Goal: Task Accomplishment & Management: Manage account settings

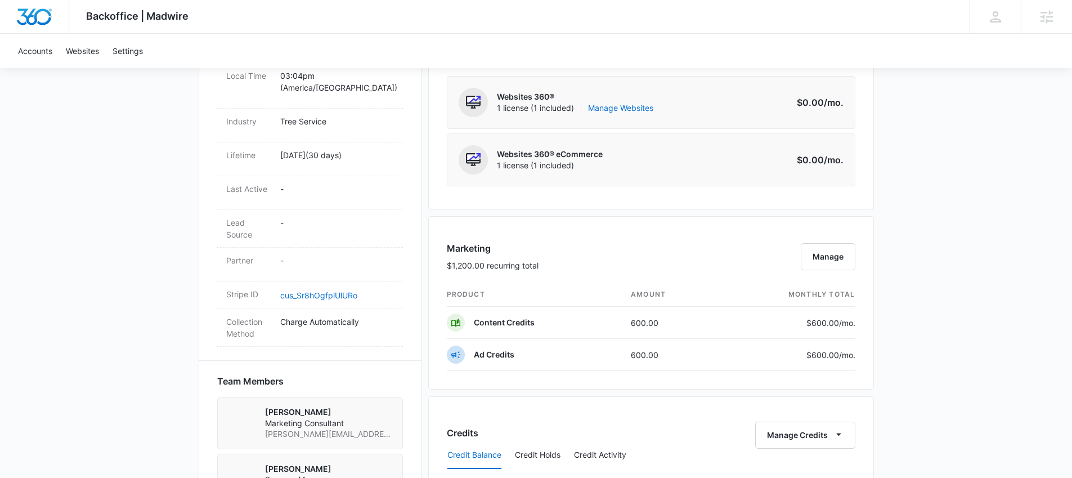
scroll to position [552, 0]
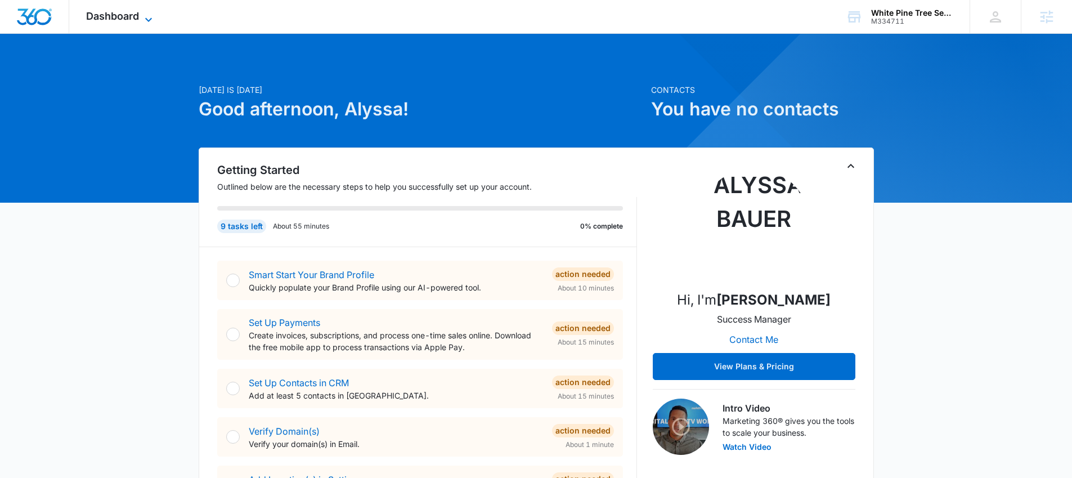
click at [137, 16] on span "Dashboard" at bounding box center [112, 16] width 53 height 12
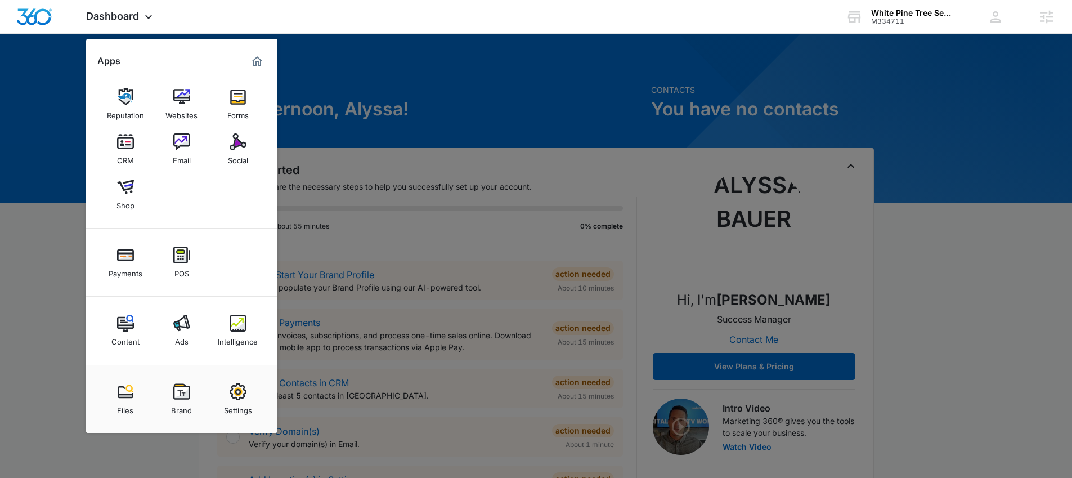
click at [217, 397] on link "Settings" at bounding box center [238, 399] width 43 height 43
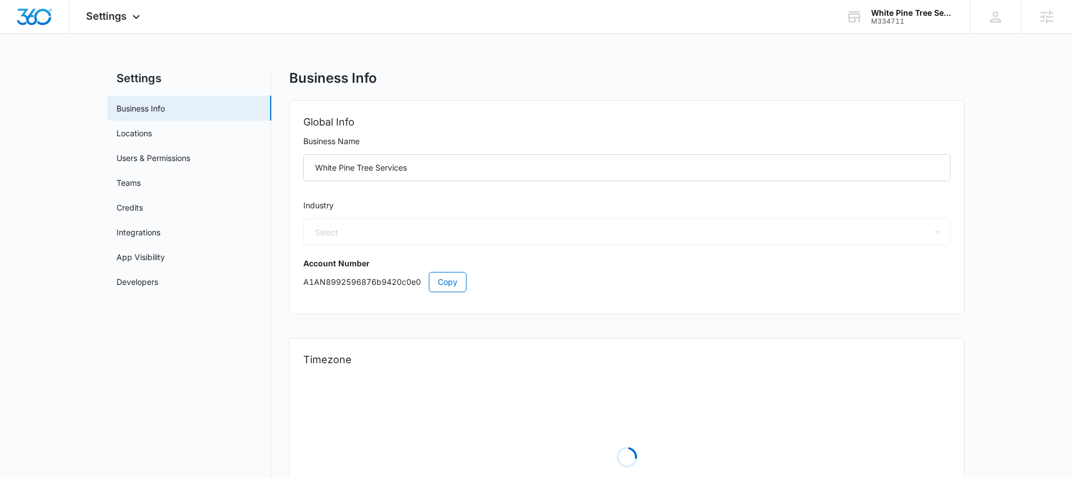
click at [236, 398] on nav "Settings Business Info Locations Users & Permissions Teams Credits Integrations…" at bounding box center [189, 324] width 164 height 509
select select "39"
select select "US"
select select "America/[GEOGRAPHIC_DATA]"
click at [147, 153] on link "Users & Permissions" at bounding box center [153, 158] width 74 height 12
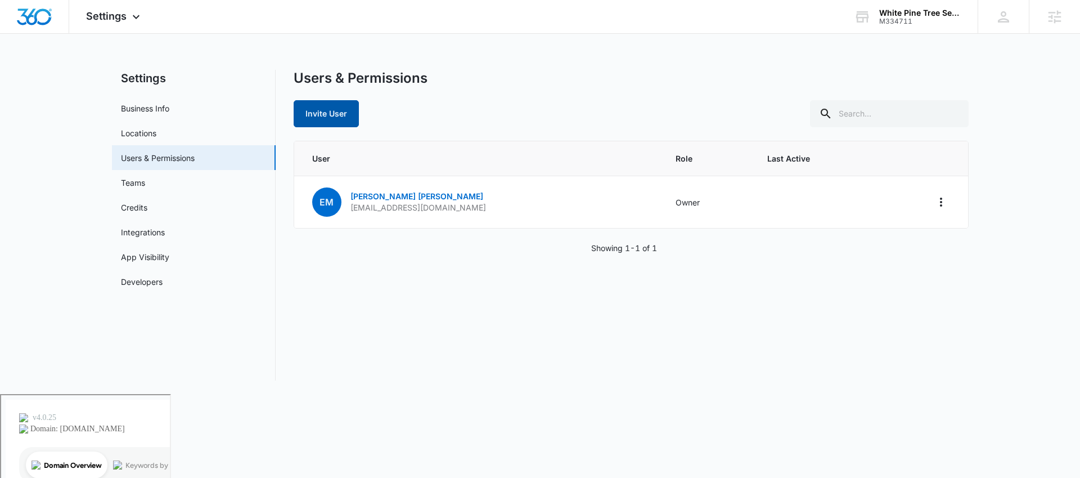
click at [340, 113] on button "Invite User" at bounding box center [326, 113] width 65 height 27
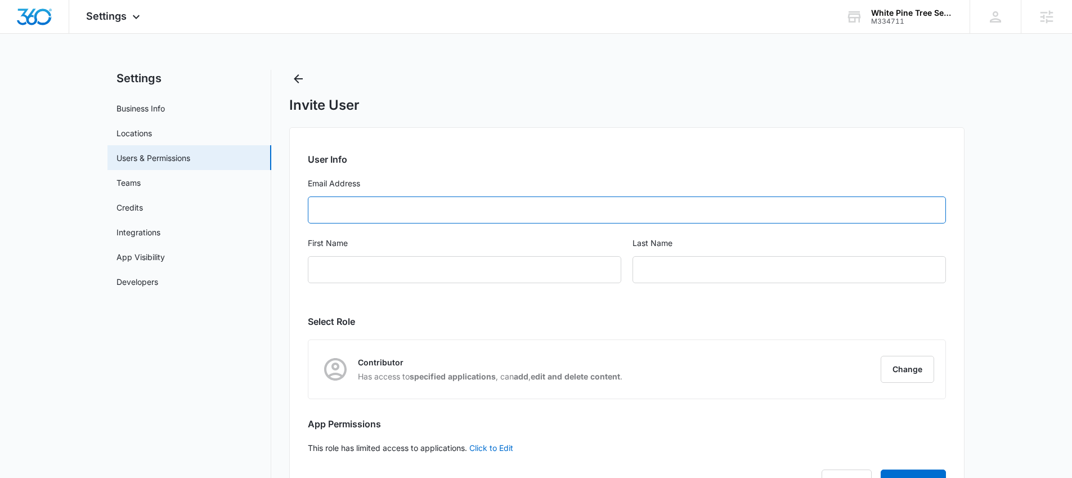
click at [398, 218] on input "Email Address" at bounding box center [627, 209] width 638 height 27
type input "whitepinetreeservicellc@gmail.com"
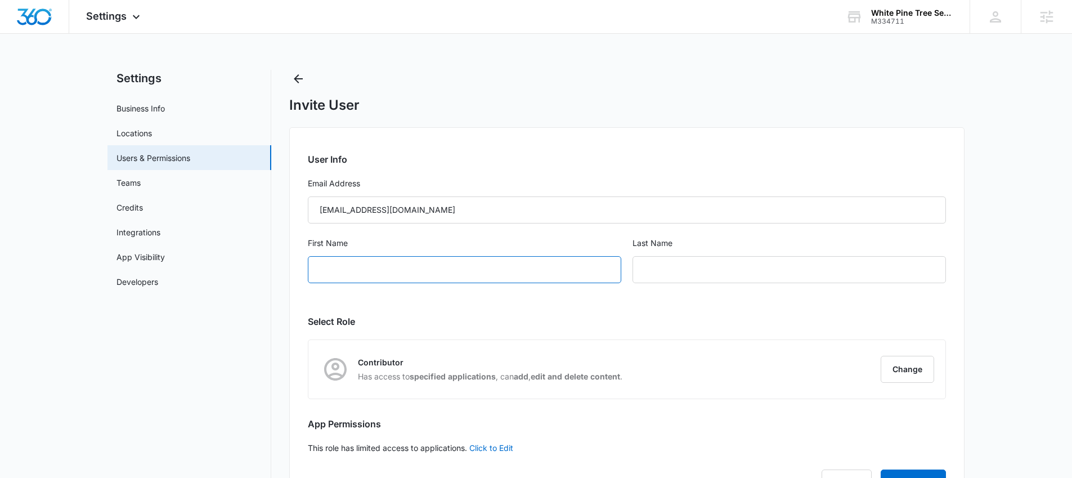
click at [406, 263] on input "First Name" at bounding box center [464, 269] width 313 height 27
type input "R"
